Goal: Transaction & Acquisition: Book appointment/travel/reservation

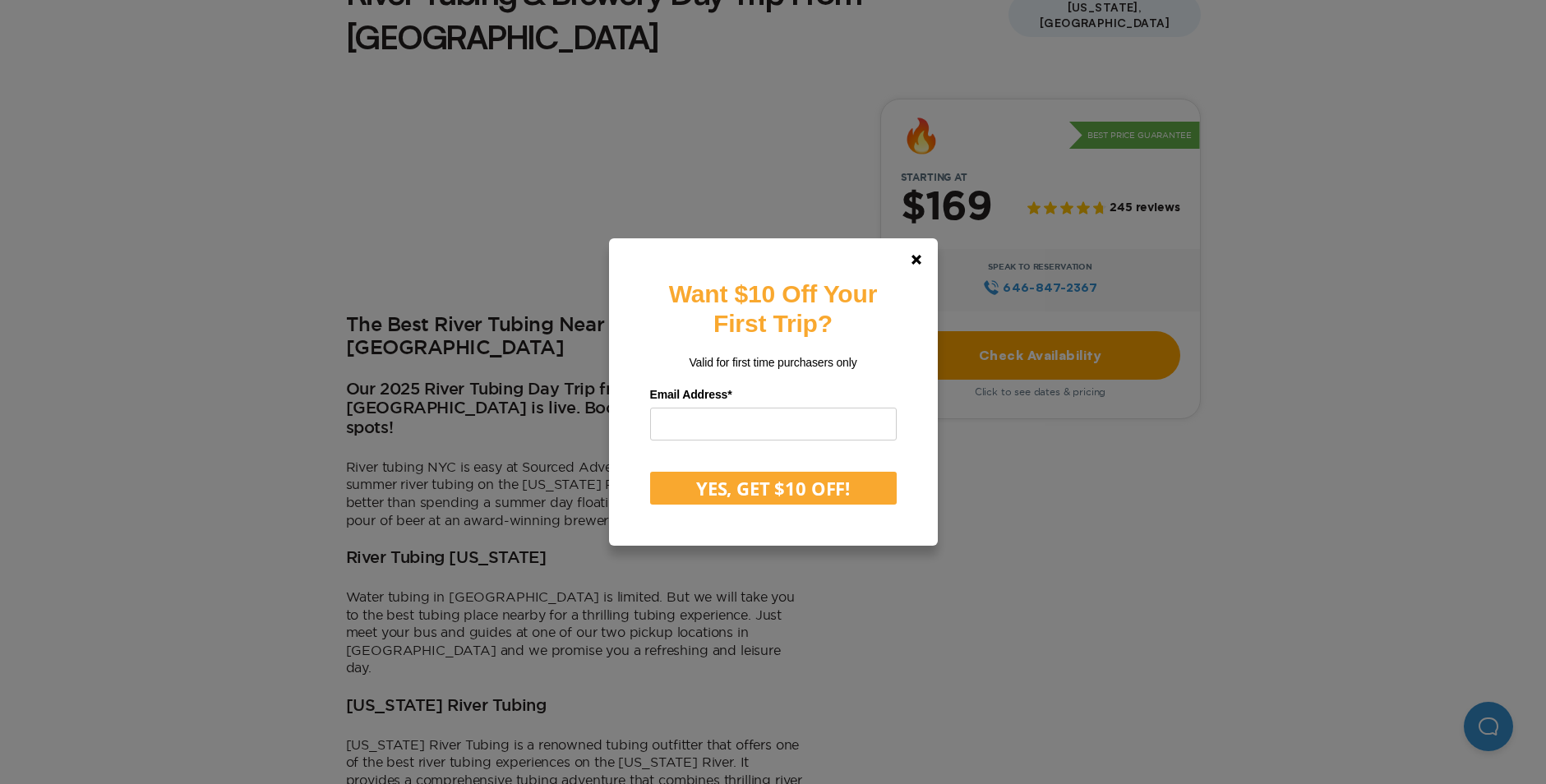
scroll to position [821, 0]
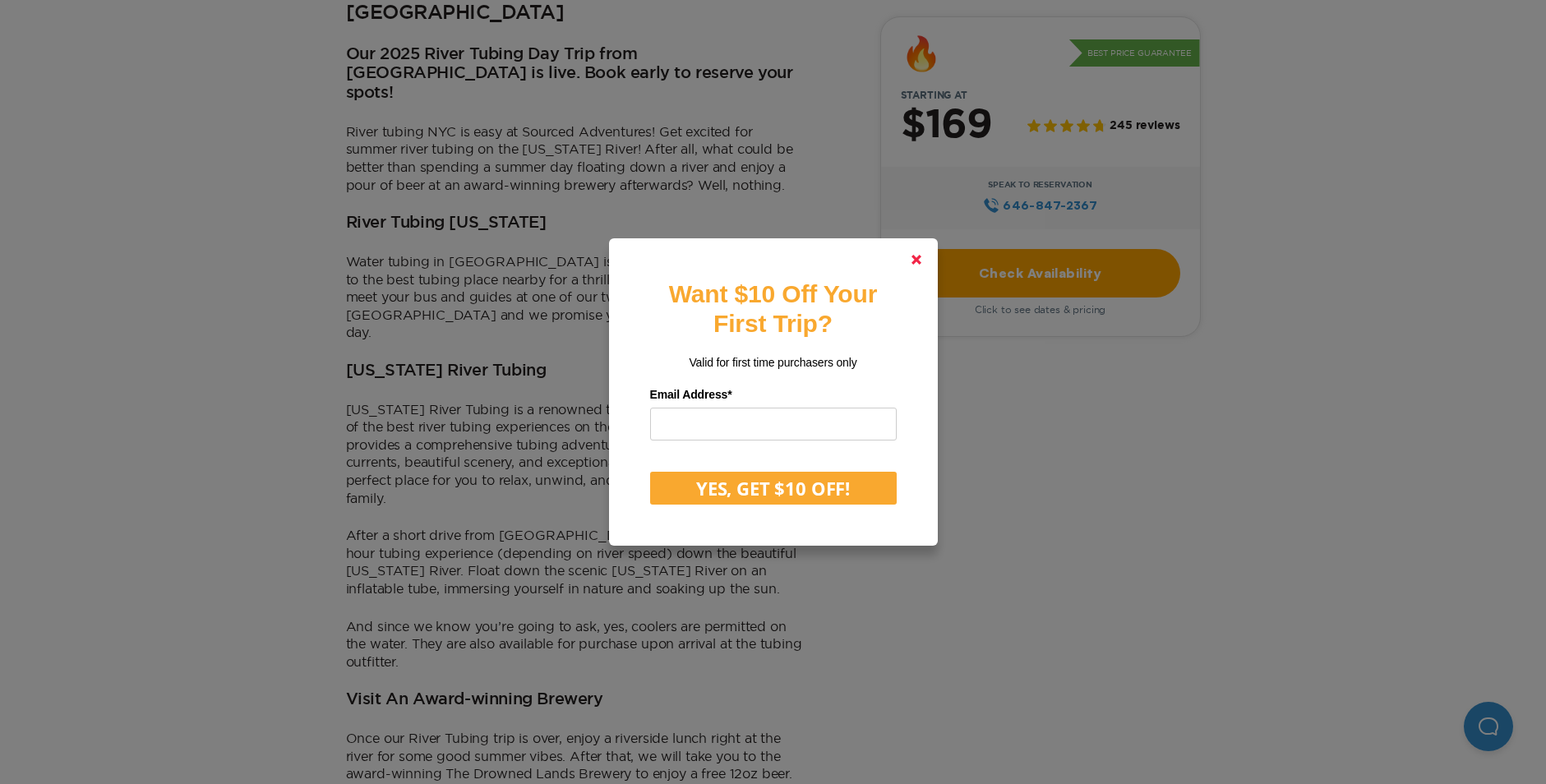
click at [919, 258] on polygon at bounding box center [916, 260] width 10 height 10
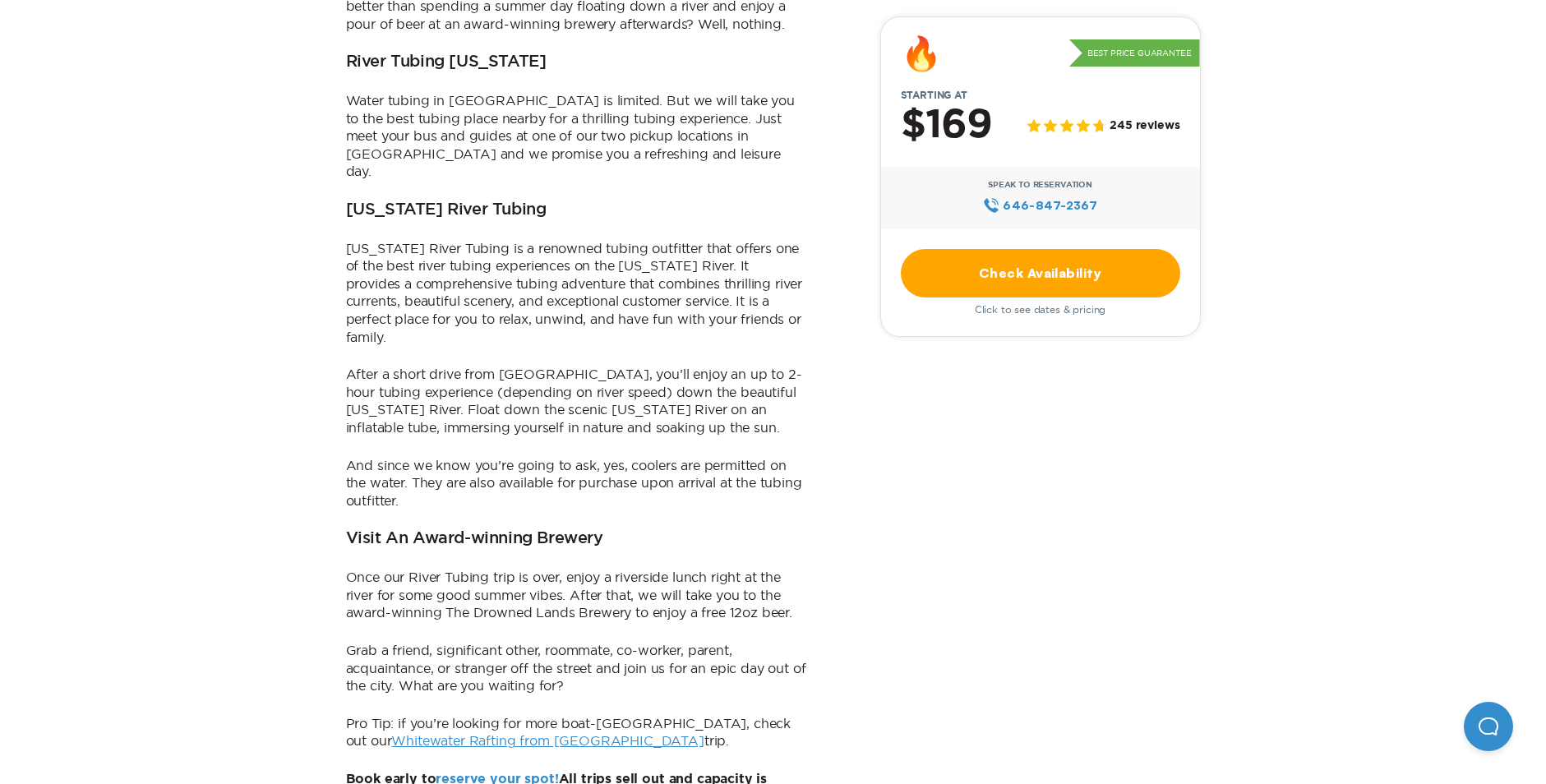
scroll to position [986, 0]
click at [500, 729] on link "Whitewater Rafting from [GEOGRAPHIC_DATA]" at bounding box center [547, 737] width 312 height 15
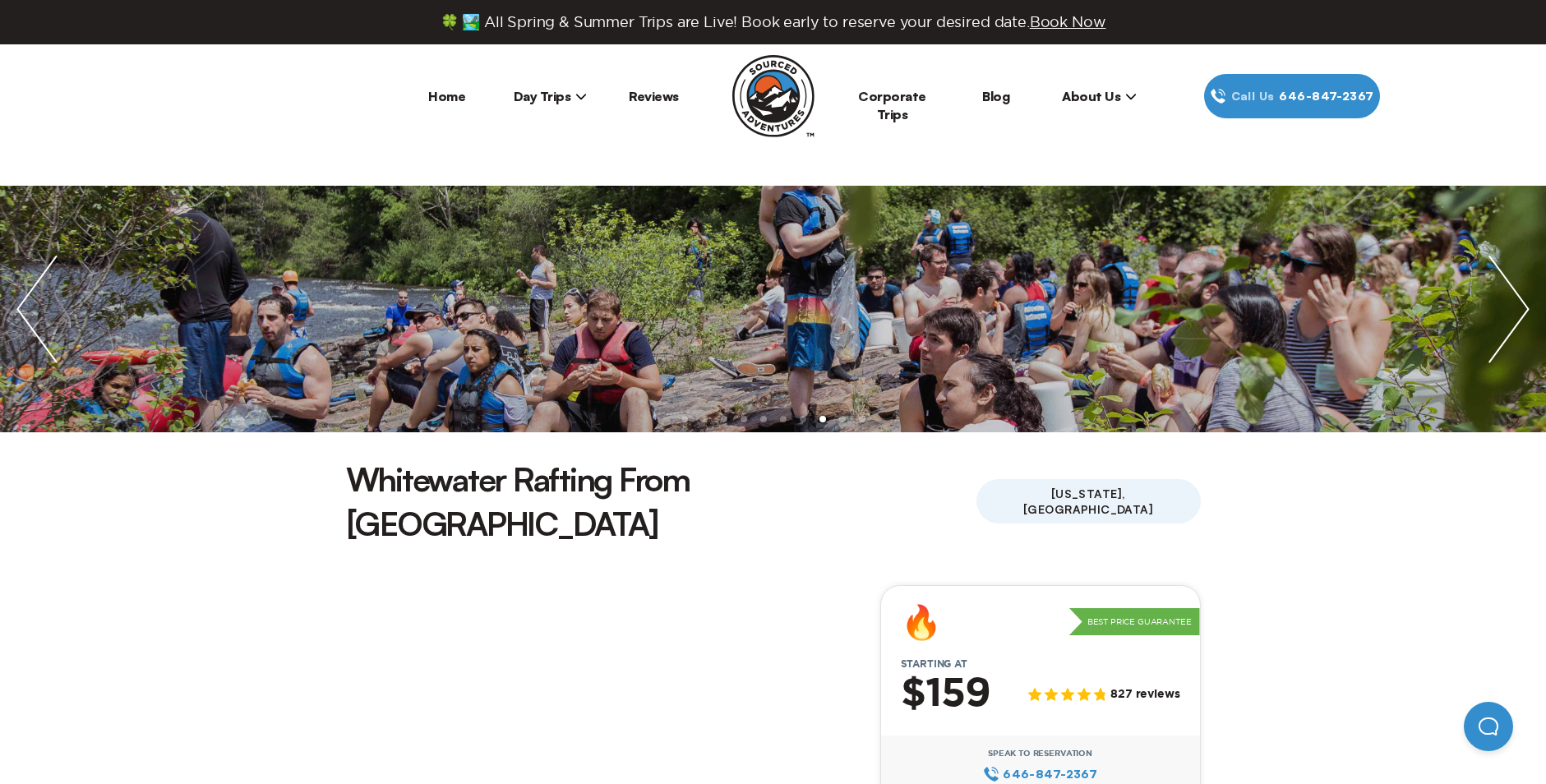
click at [559, 104] on span "Day Trips" at bounding box center [550, 96] width 74 height 17
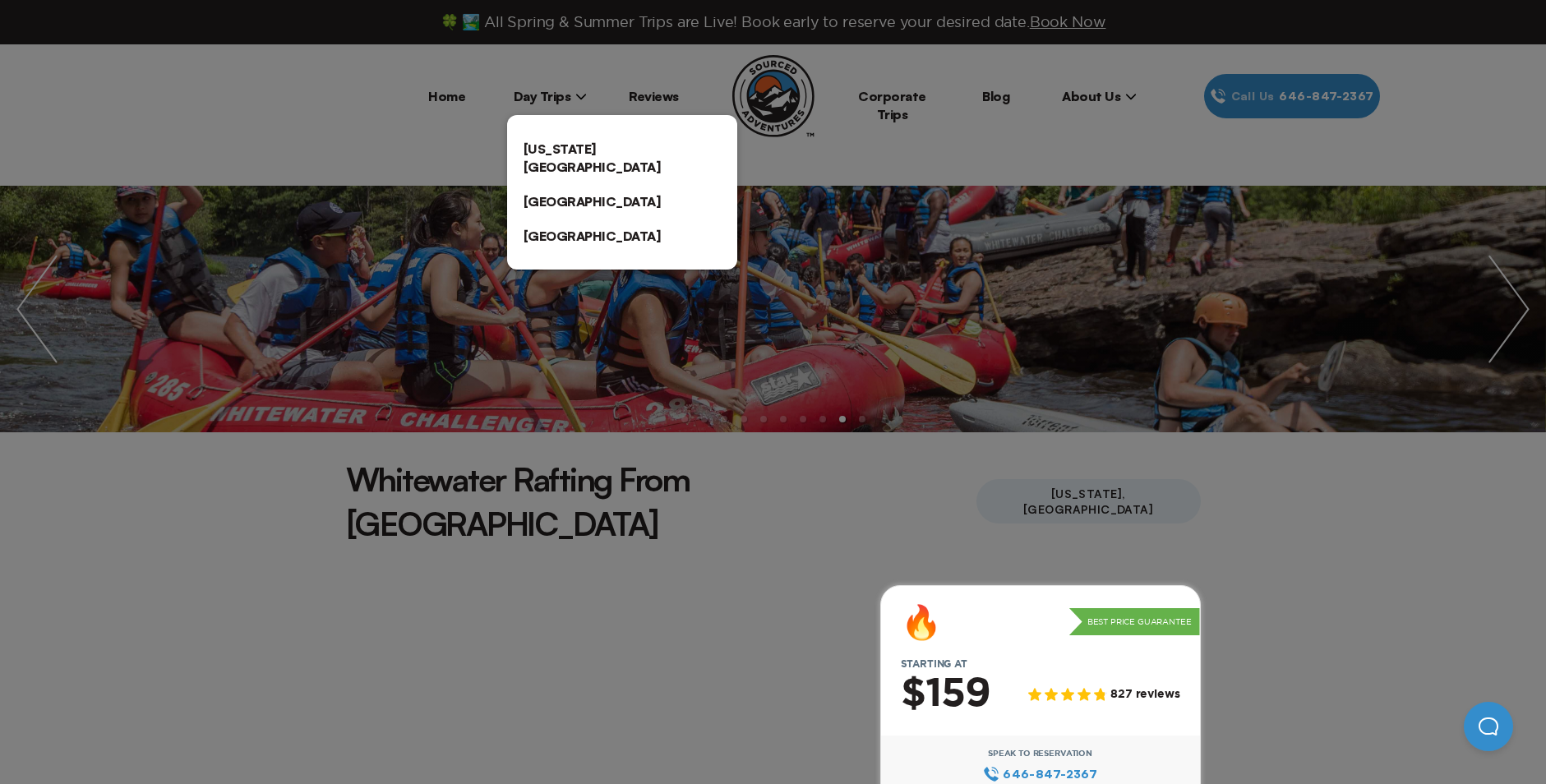
click at [613, 152] on link "[US_STATE][GEOGRAPHIC_DATA]" at bounding box center [622, 157] width 230 height 52
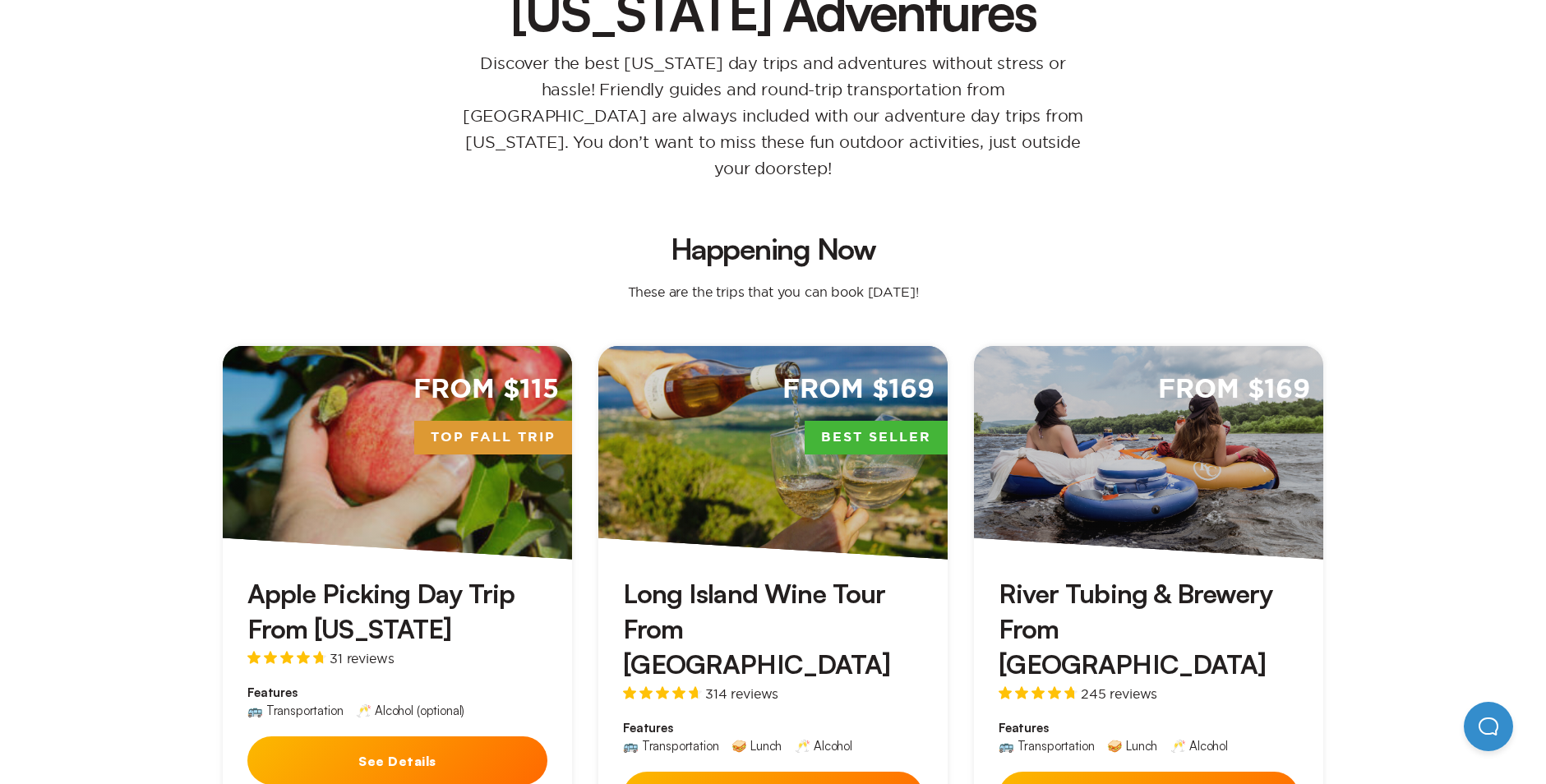
scroll to position [329, 0]
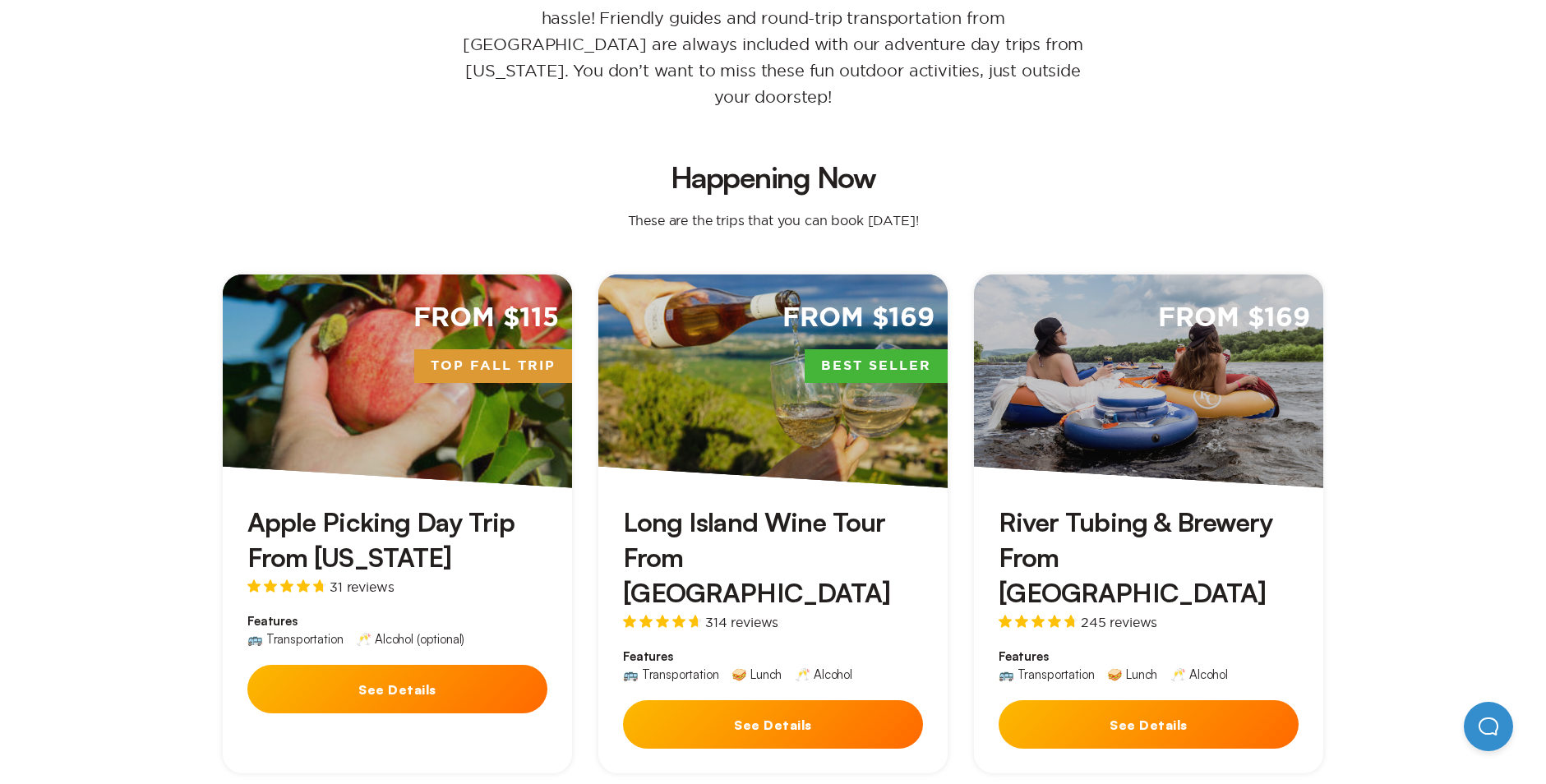
click at [1121, 700] on button "See Details" at bounding box center [1148, 724] width 300 height 48
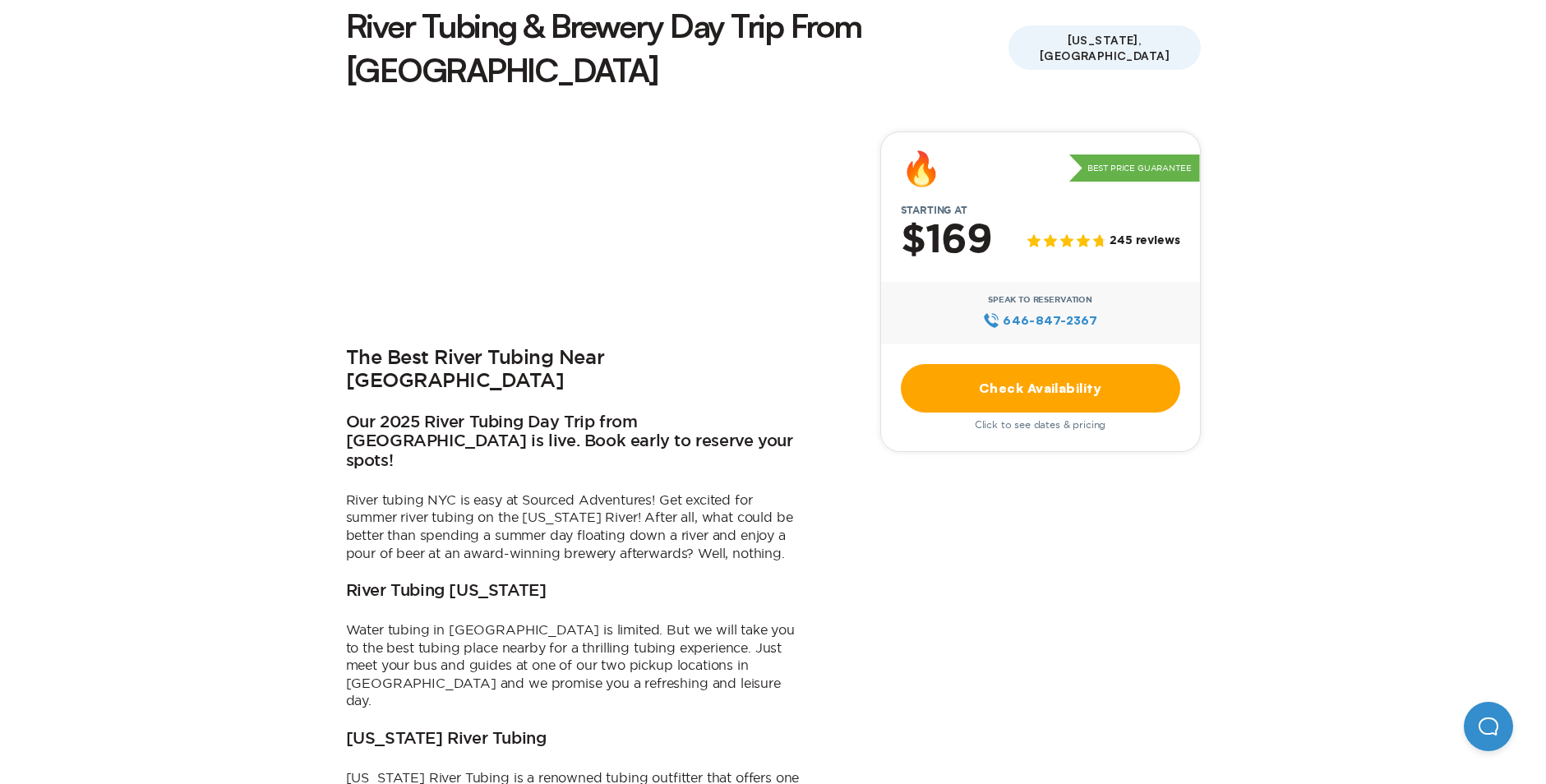
scroll to position [246, 0]
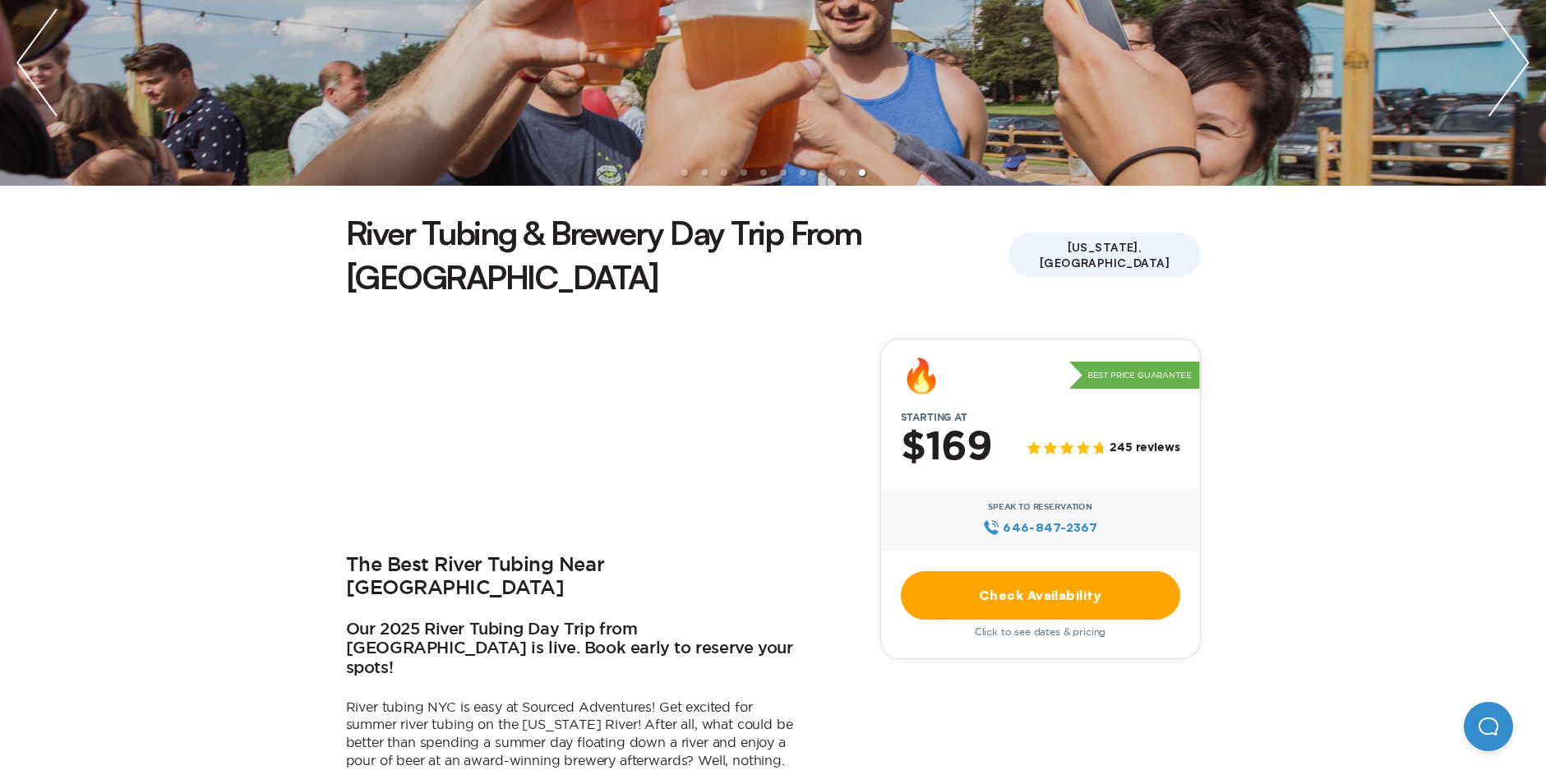
click at [1051, 571] on link "Check Availability" at bounding box center [1040, 595] width 280 height 48
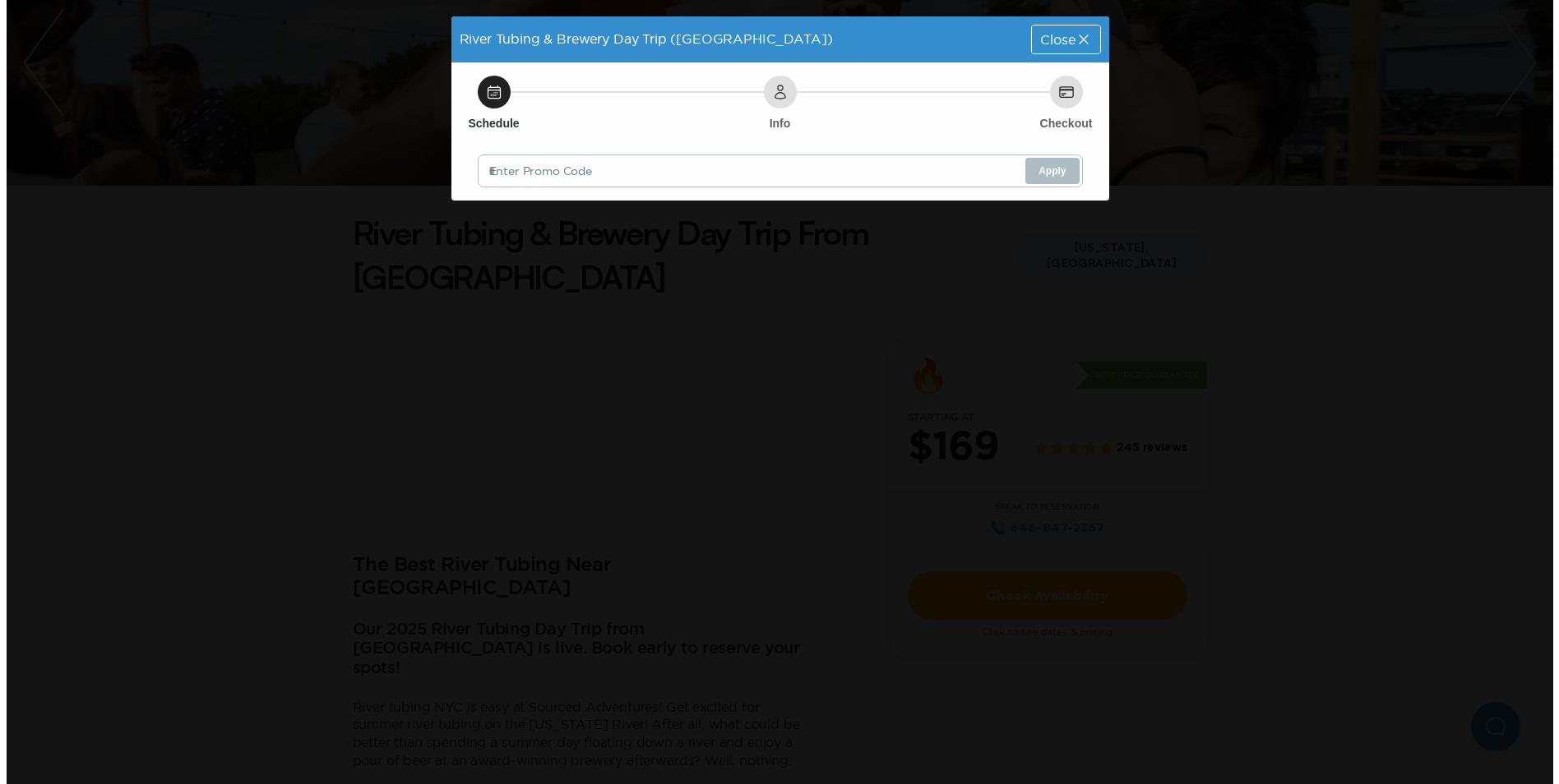
scroll to position [0, 0]
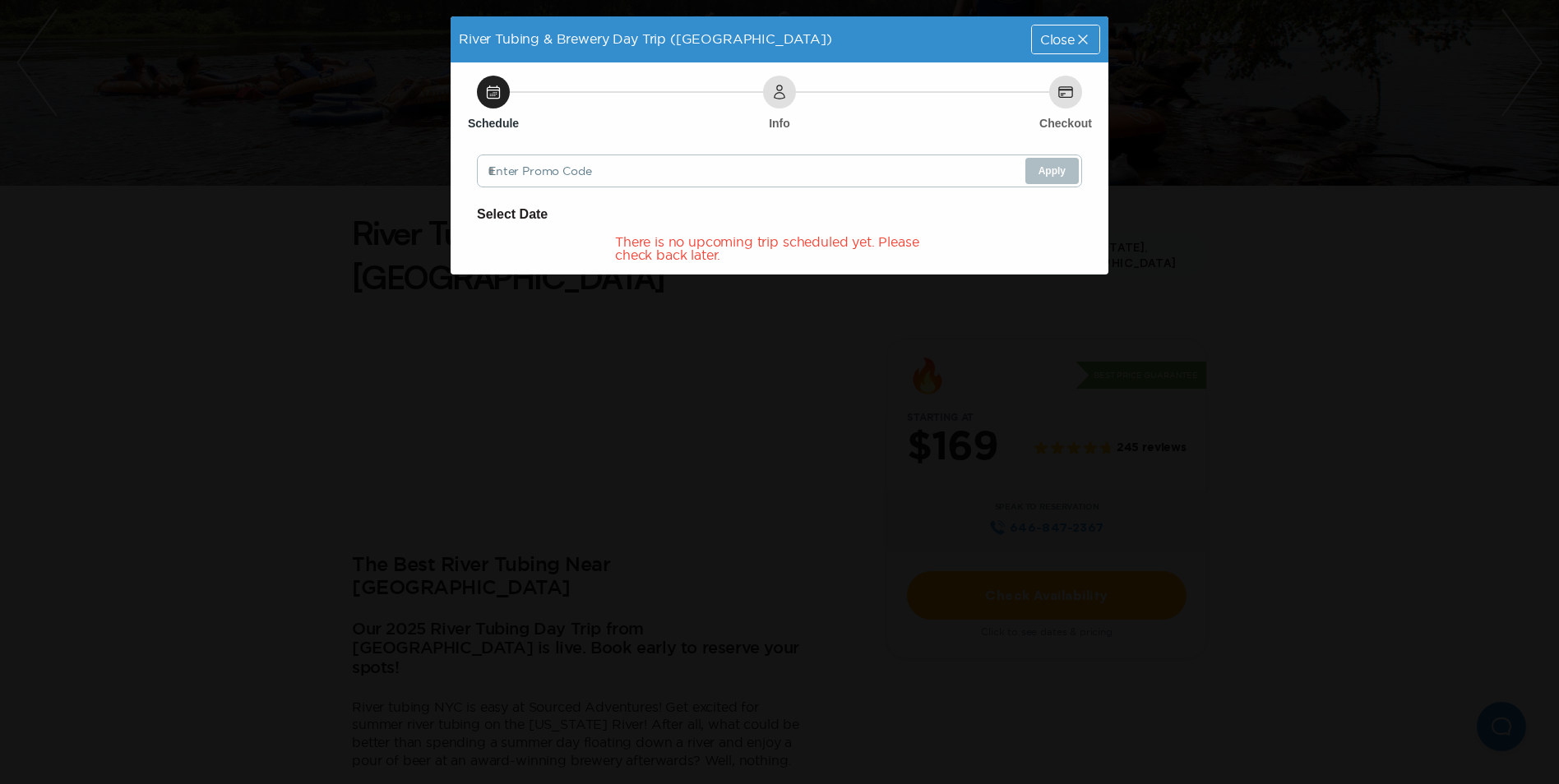
click at [1078, 37] on icon at bounding box center [1083, 40] width 17 height 17
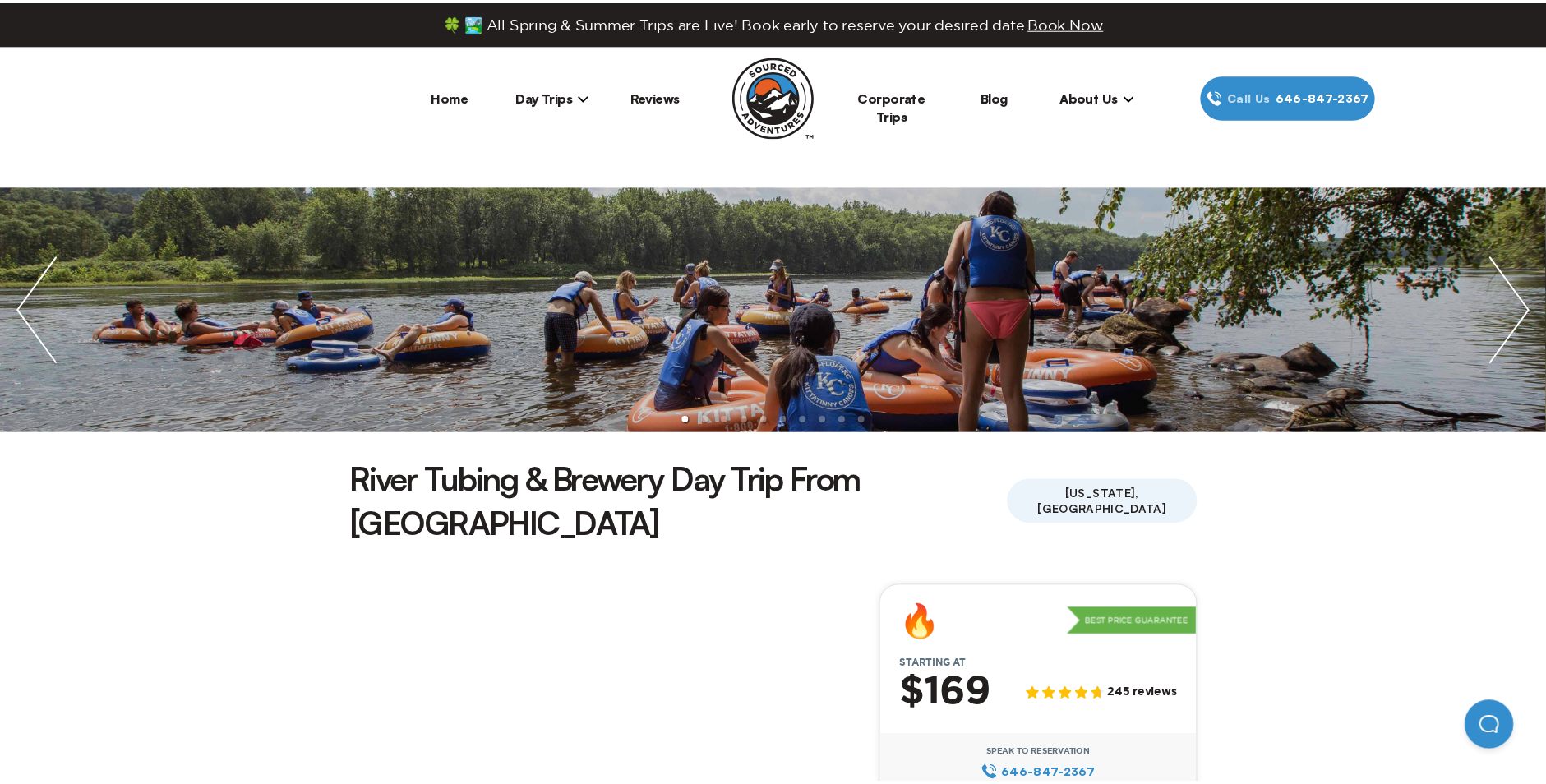
scroll to position [246, 0]
